Goal: Task Accomplishment & Management: Manage account settings

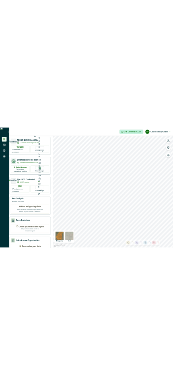
scroll to position [145, 0]
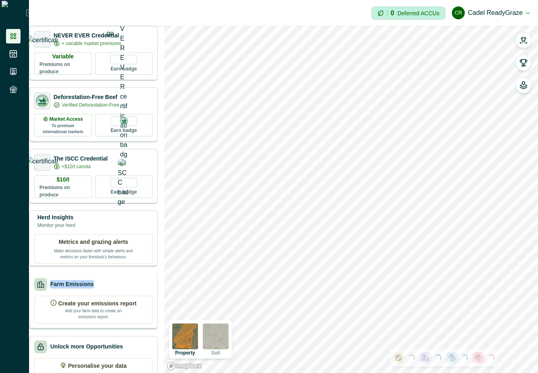
click at [106, 285] on div "Farm Emissions" at bounding box center [93, 284] width 118 height 13
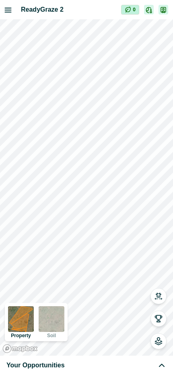
click at [72, 364] on div "Your Opportunities" at bounding box center [86, 366] width 160 height 10
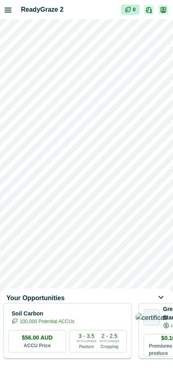
click at [74, 340] on div "$56.00 AUD ACCU Price 3 - 3.5 ACCUs/ha/pa Pasture 2 - 2.5 ACCUs/ha/pa Cropping" at bounding box center [67, 341] width 118 height 23
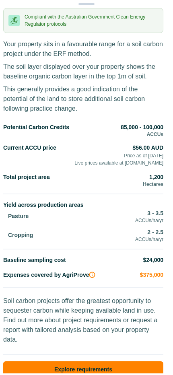
scroll to position [35, 0]
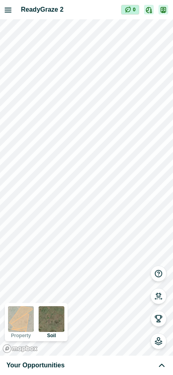
click at [114, 364] on div "Your Opportunities" at bounding box center [86, 366] width 160 height 10
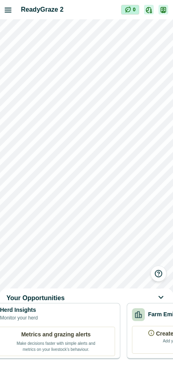
scroll to position [0, 698]
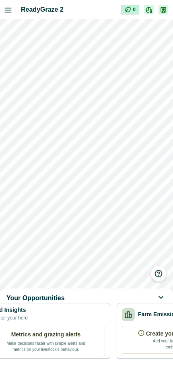
click at [159, 321] on div "Farm Emissions" at bounding box center [152, 314] width 60 height 13
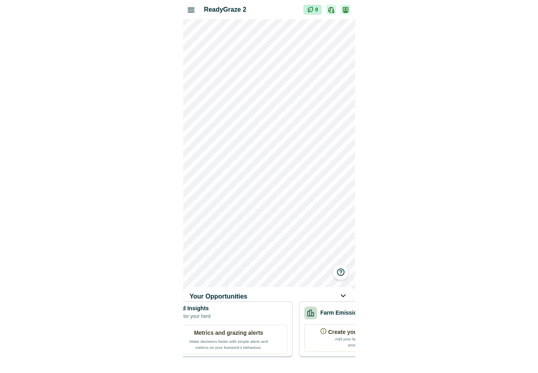
scroll to position [0, 0]
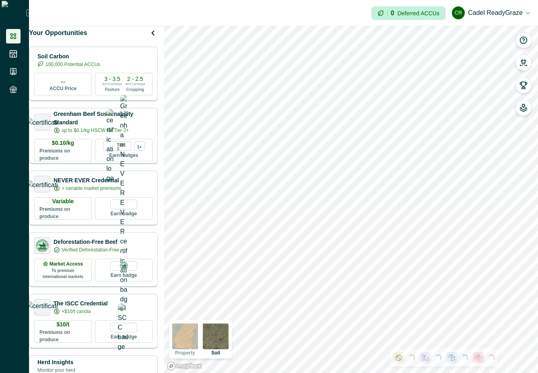
click at [173, 10] on button "CR Cadel ReadyGraze" at bounding box center [491, 12] width 78 height 19
click at [173, 37] on button "Sign out" at bounding box center [484, 35] width 89 height 13
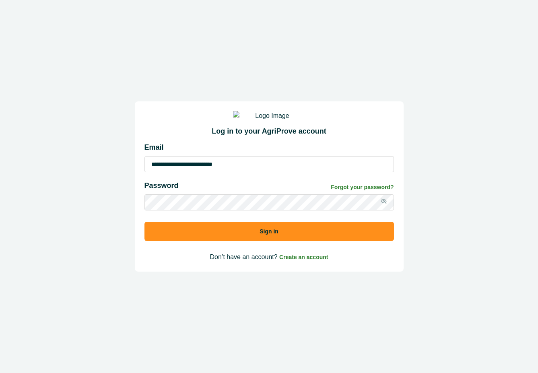
click at [173, 172] on input "**********" at bounding box center [270, 164] width 250 height 16
type input "**********"
click at [173, 241] on button "Sign in" at bounding box center [270, 231] width 250 height 19
